Goal: Check status: Check status

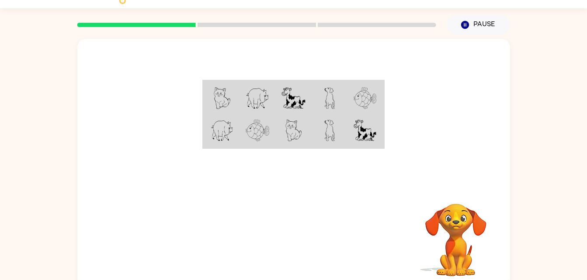
scroll to position [27, 0]
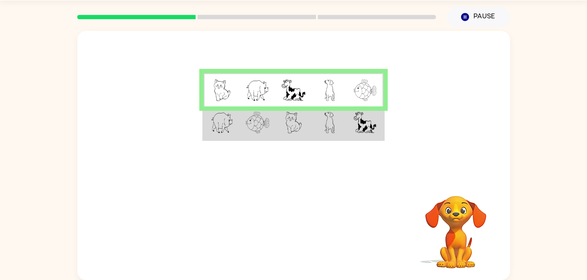
click at [369, 118] on img at bounding box center [364, 123] width 23 height 22
click at [340, 132] on td at bounding box center [329, 124] width 36 height 34
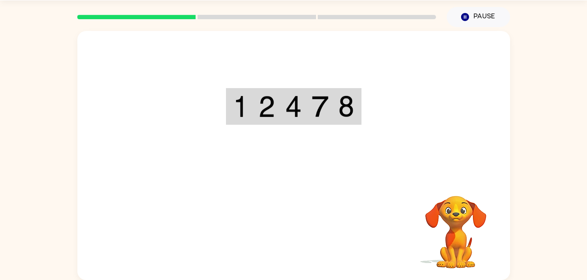
click at [334, 111] on td at bounding box center [346, 107] width 27 height 35
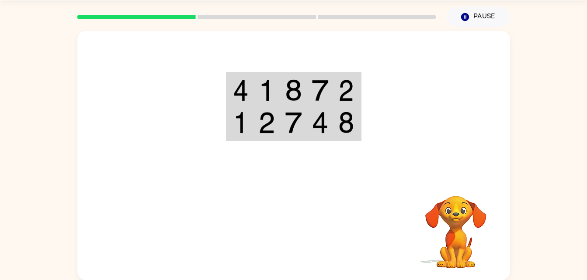
click at [329, 91] on td at bounding box center [320, 90] width 27 height 34
click at [337, 86] on td at bounding box center [346, 90] width 27 height 34
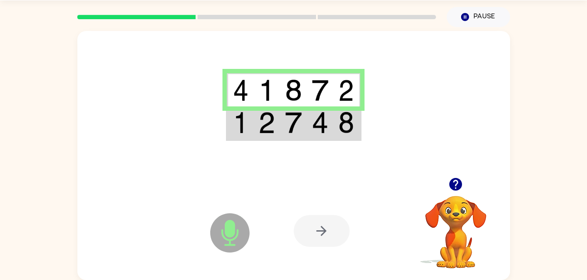
click at [331, 128] on td at bounding box center [320, 124] width 27 height 34
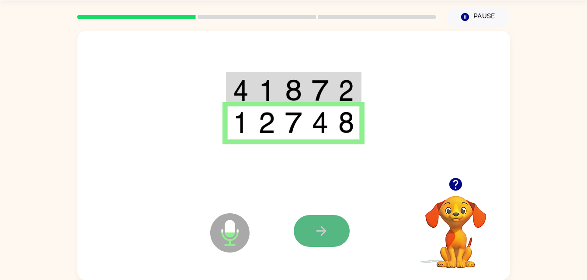
click at [339, 232] on button "button" at bounding box center [322, 231] width 56 height 32
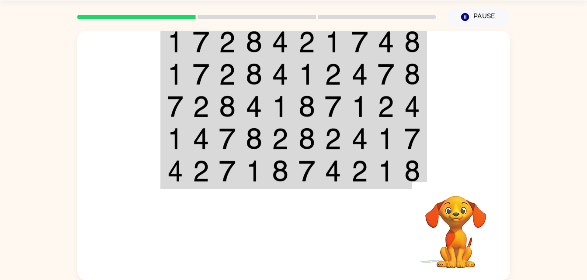
click at [346, 157] on td at bounding box center [359, 172] width 27 height 34
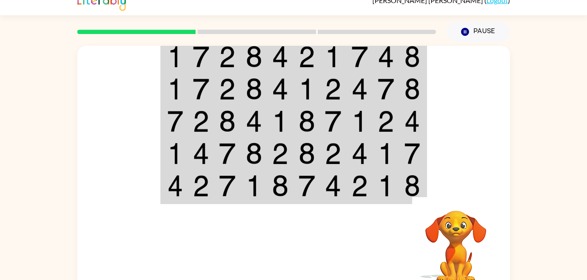
scroll to position [0, 0]
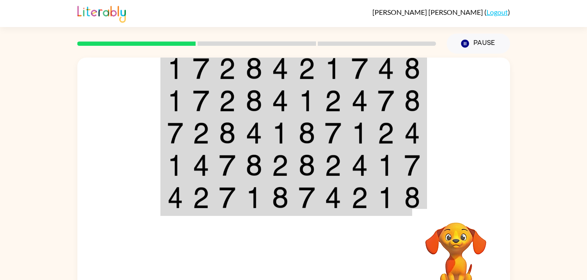
click at [359, 69] on img at bounding box center [359, 69] width 17 height 22
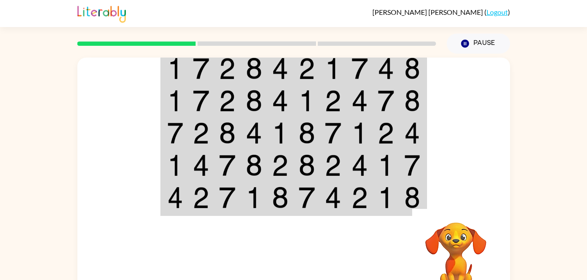
click at [359, 69] on img at bounding box center [359, 69] width 17 height 22
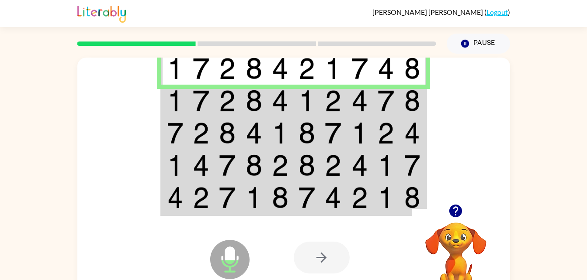
click at [352, 111] on img at bounding box center [359, 101] width 17 height 22
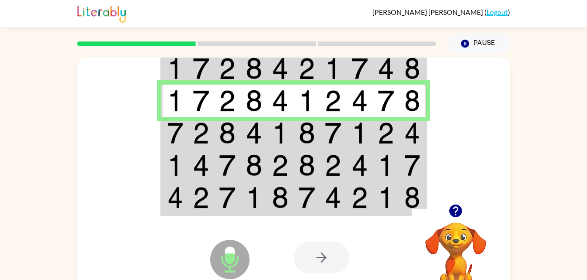
click at [357, 123] on img at bounding box center [359, 133] width 17 height 22
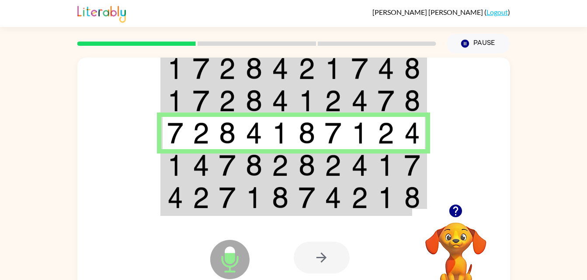
click at [347, 170] on td at bounding box center [359, 165] width 27 height 32
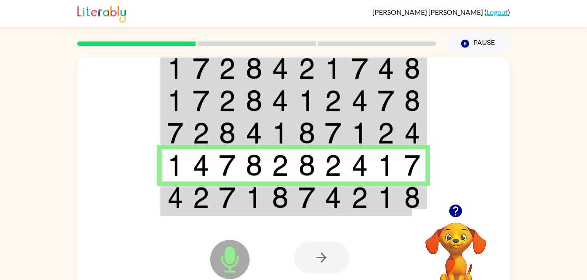
click at [359, 201] on img at bounding box center [359, 198] width 17 height 22
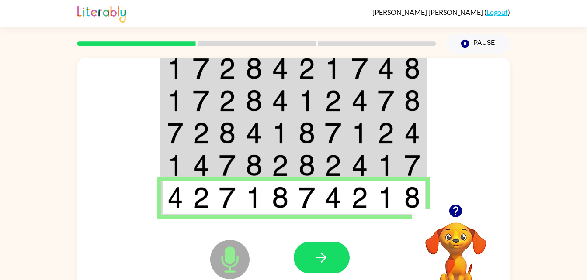
click at [374, 194] on td at bounding box center [386, 199] width 27 height 34
click at [325, 248] on button "button" at bounding box center [322, 258] width 56 height 32
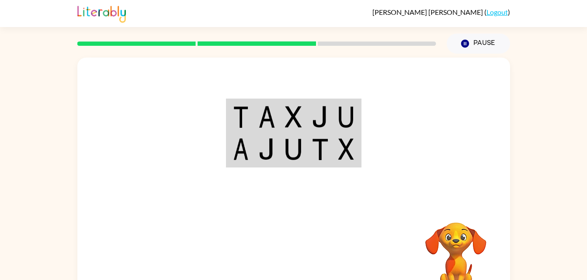
click at [348, 127] on img at bounding box center [346, 117] width 16 height 22
drag, startPoint x: 411, startPoint y: 185, endPoint x: 413, endPoint y: 175, distance: 9.9
click at [413, 175] on div at bounding box center [293, 131] width 432 height 147
click at [340, 114] on img at bounding box center [346, 117] width 16 height 22
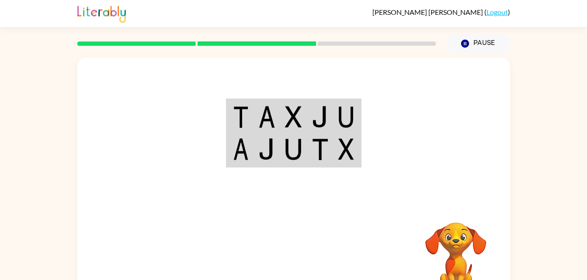
click at [340, 114] on img at bounding box center [346, 117] width 16 height 22
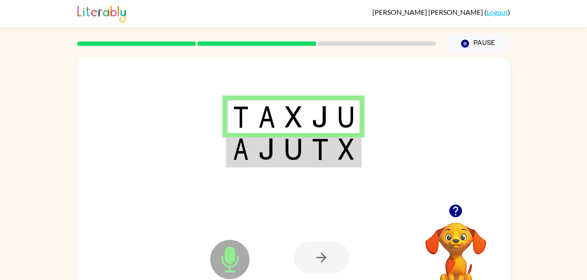
click at [340, 114] on img at bounding box center [346, 117] width 16 height 22
click at [348, 160] on img at bounding box center [346, 149] width 16 height 22
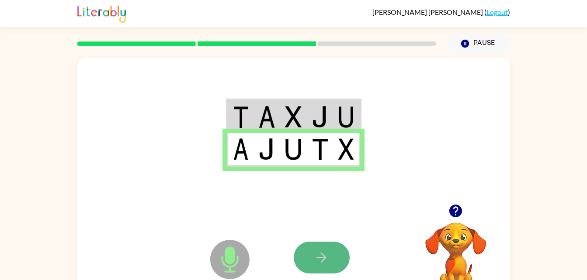
click at [335, 259] on button "button" at bounding box center [322, 258] width 56 height 32
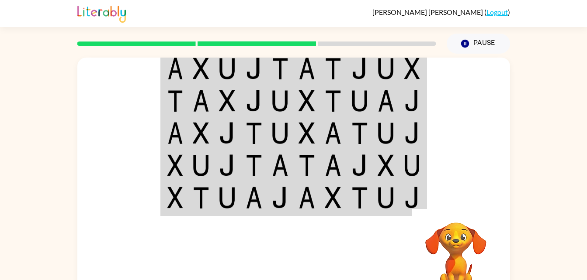
click at [401, 76] on td at bounding box center [412, 69] width 27 height 34
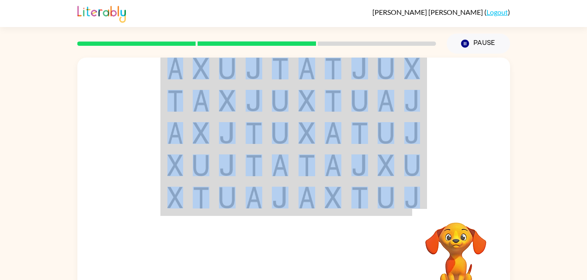
click at [401, 76] on td at bounding box center [412, 69] width 27 height 34
drag, startPoint x: 401, startPoint y: 76, endPoint x: 439, endPoint y: 86, distance: 39.7
click at [439, 86] on div at bounding box center [293, 131] width 432 height 147
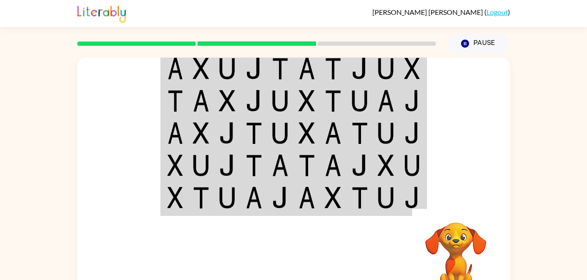
click at [373, 65] on td at bounding box center [386, 69] width 27 height 34
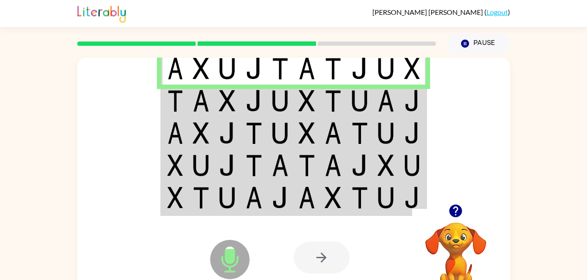
click at [377, 111] on td at bounding box center [386, 101] width 27 height 32
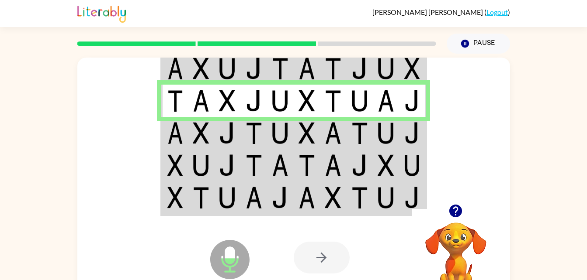
click at [381, 141] on img at bounding box center [385, 133] width 17 height 22
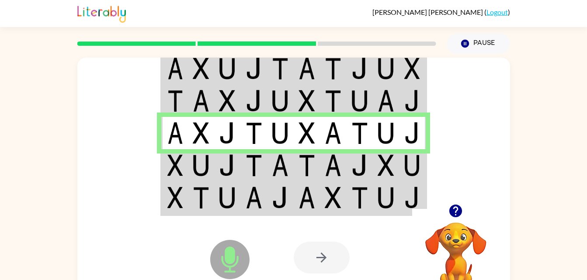
click at [359, 179] on td at bounding box center [359, 165] width 27 height 32
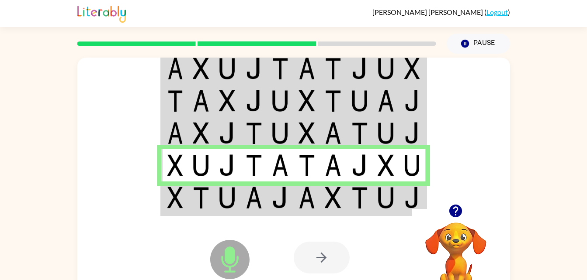
click at [354, 202] on img at bounding box center [359, 198] width 17 height 22
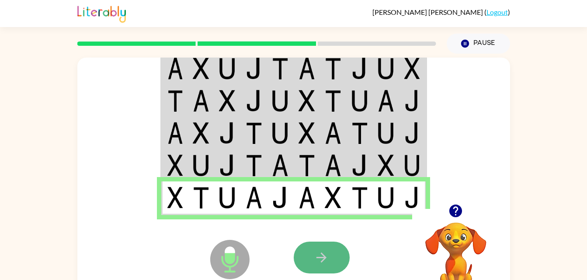
click at [342, 255] on button "button" at bounding box center [322, 258] width 56 height 32
